Goal: Information Seeking & Learning: Understand process/instructions

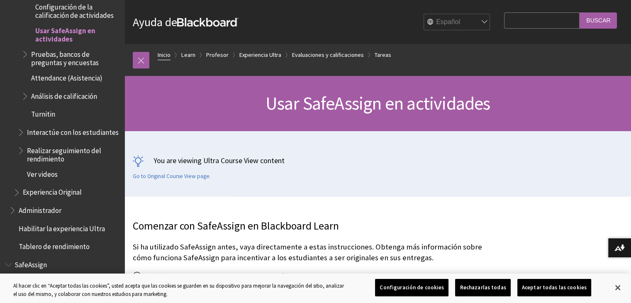
click at [161, 55] on link "Inicio" at bounding box center [164, 55] width 13 height 10
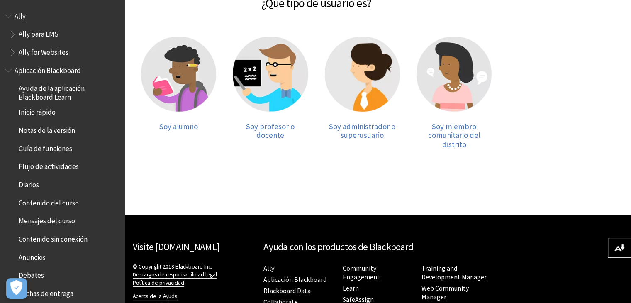
scroll to position [166, 0]
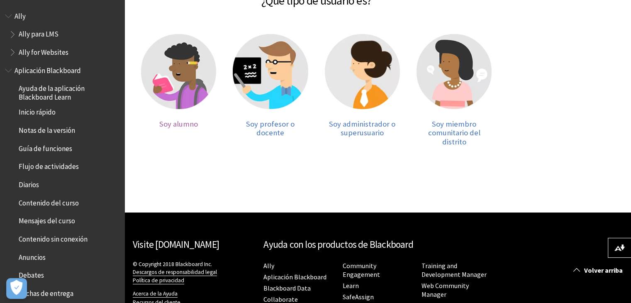
click at [181, 87] on img at bounding box center [178, 71] width 75 height 75
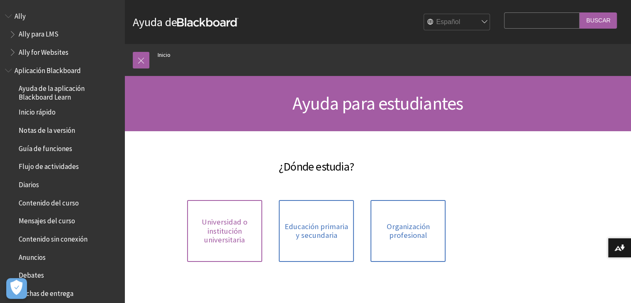
click at [238, 238] on span "Universidad o institución universitaria" at bounding box center [224, 230] width 65 height 27
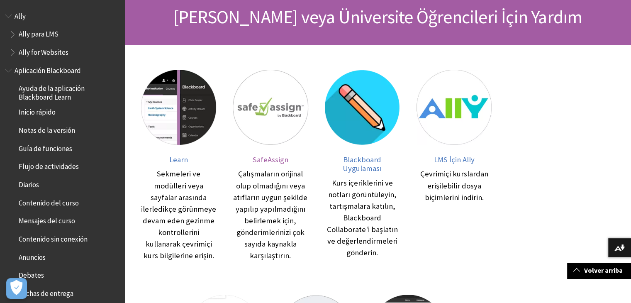
scroll to position [83, 0]
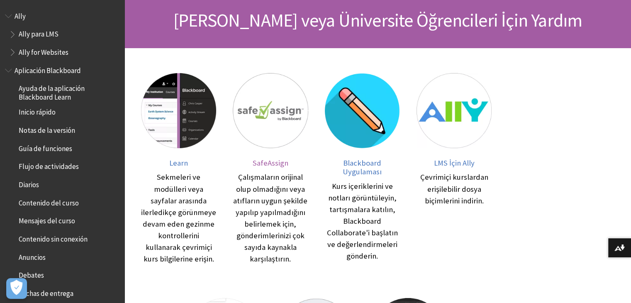
click at [272, 119] on img at bounding box center [270, 110] width 75 height 75
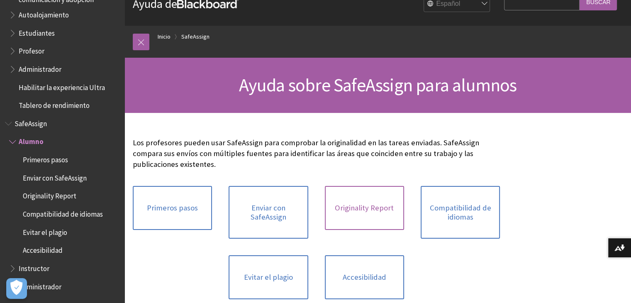
scroll to position [41, 0]
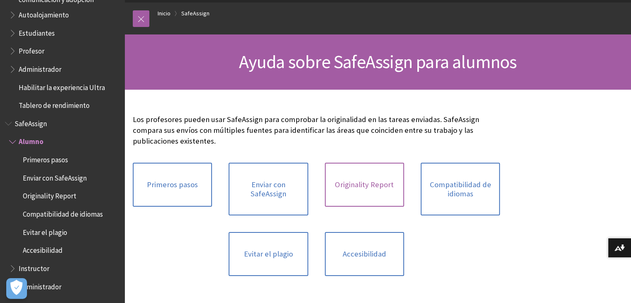
click at [355, 180] on link "Originality Report" at bounding box center [364, 185] width 79 height 44
